Goal: Navigation & Orientation: Go to known website

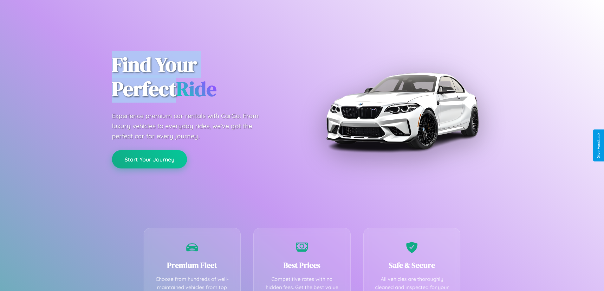
click at [149, 159] on button "Start Your Journey" at bounding box center [149, 159] width 75 height 18
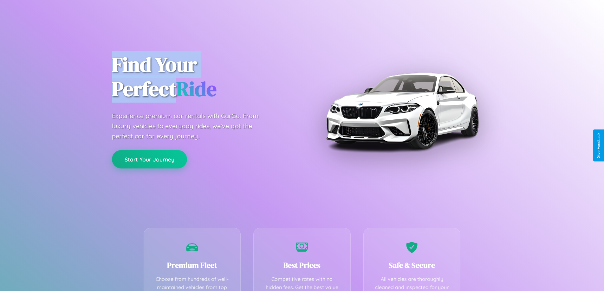
click at [149, 159] on button "Start Your Journey" at bounding box center [149, 159] width 75 height 18
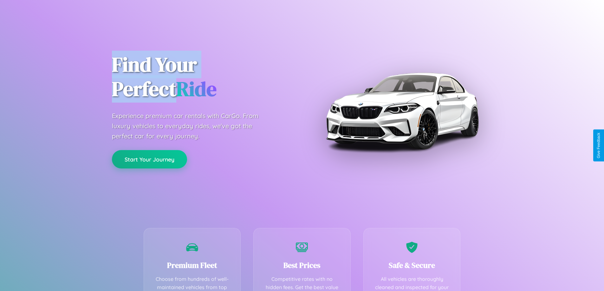
click at [149, 159] on button "Start Your Journey" at bounding box center [149, 159] width 75 height 18
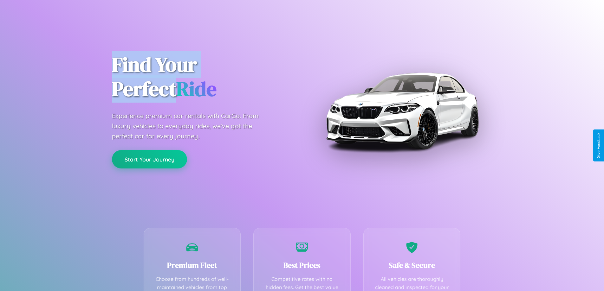
click at [149, 159] on button "Start Your Journey" at bounding box center [149, 159] width 75 height 18
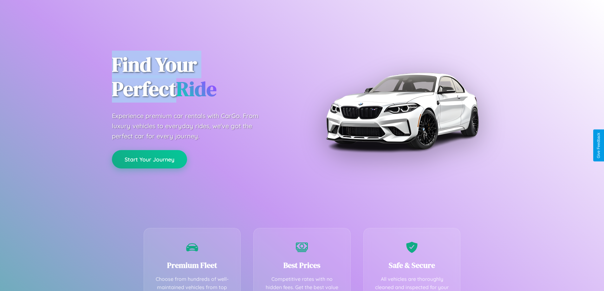
click at [149, 159] on button "Start Your Journey" at bounding box center [149, 159] width 75 height 18
